Goal: Transaction & Acquisition: Book appointment/travel/reservation

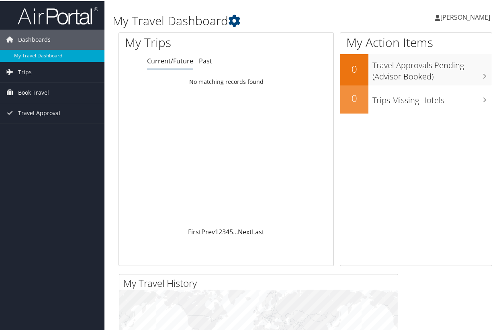
scroll to position [14, 0]
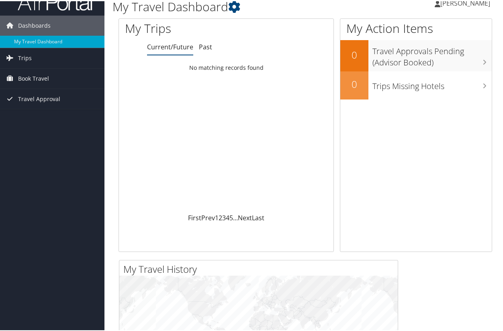
click at [32, 77] on span "Book Travel" at bounding box center [33, 77] width 31 height 20
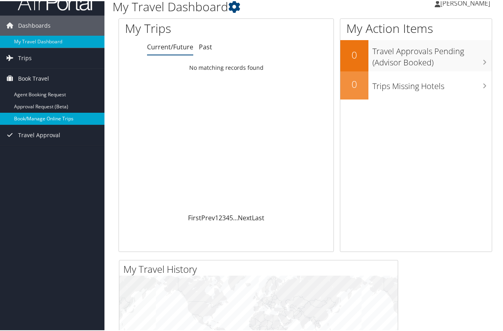
click at [39, 116] on link "Book/Manage Online Trips" at bounding box center [52, 118] width 104 height 12
